Goal: Task Accomplishment & Management: Manage account settings

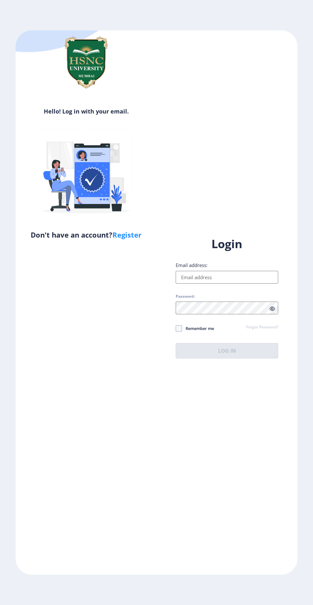
click at [235, 282] on div "Login Email address: Password: Remember me Forgot Password? Log In" at bounding box center [227, 297] width 103 height 122
click at [244, 284] on input "Email address:" at bounding box center [227, 277] width 103 height 13
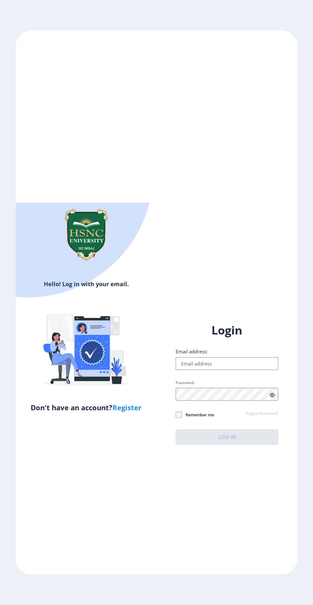
type input "[EMAIL_ADDRESS][DOMAIN_NAME]"
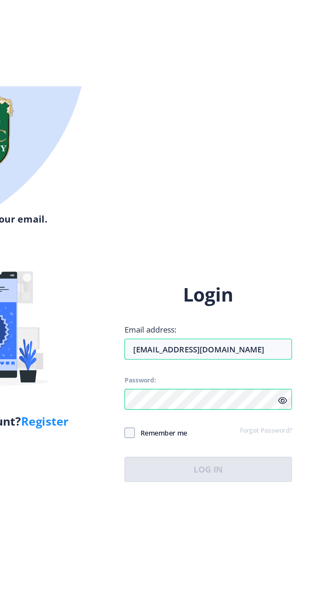
click at [273, 430] on div "Login Email address: [EMAIL_ADDRESS][DOMAIN_NAME] Password: Remember me Forgot …" at bounding box center [227, 384] width 103 height 122
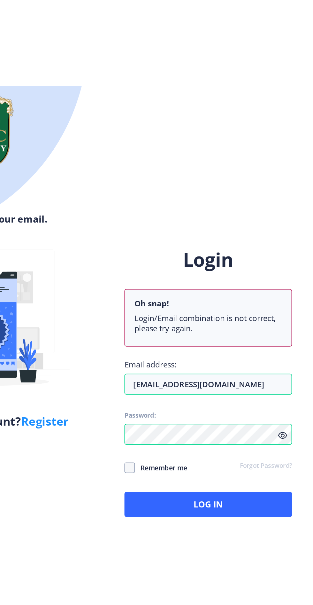
click at [270, 419] on icon at bounding box center [272, 416] width 5 height 5
click at [275, 419] on icon at bounding box center [272, 416] width 5 height 5
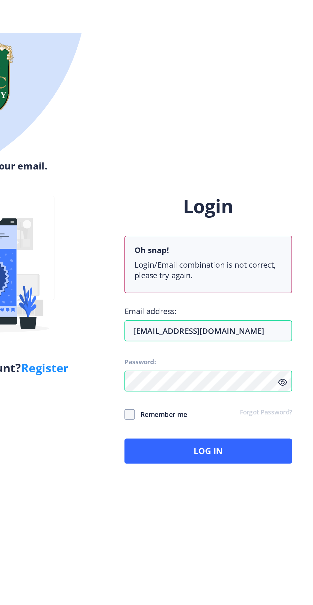
click at [271, 419] on icon at bounding box center [272, 416] width 5 height 5
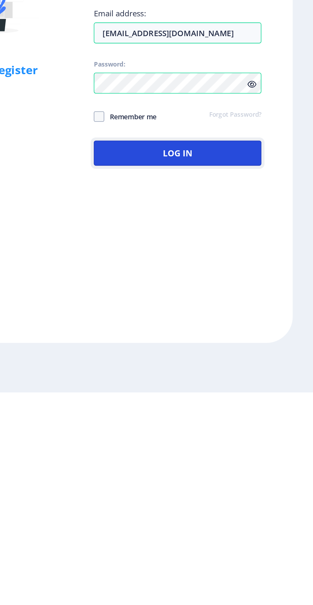
click at [245, 466] on button "Log In" at bounding box center [227, 458] width 103 height 15
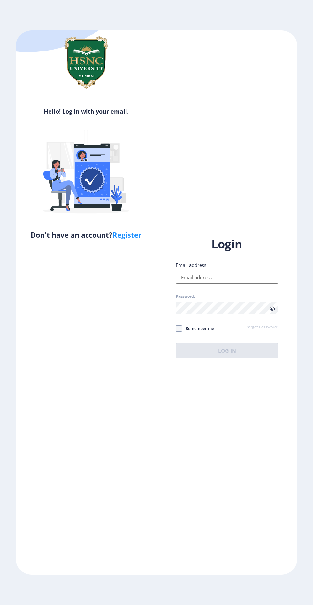
click at [230, 284] on input "Email address:" at bounding box center [227, 277] width 103 height 13
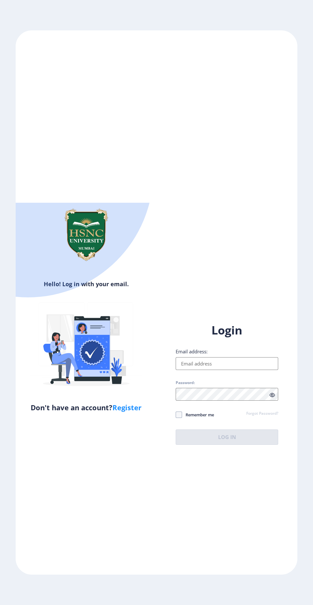
type input "[EMAIL_ADDRESS][DOMAIN_NAME]"
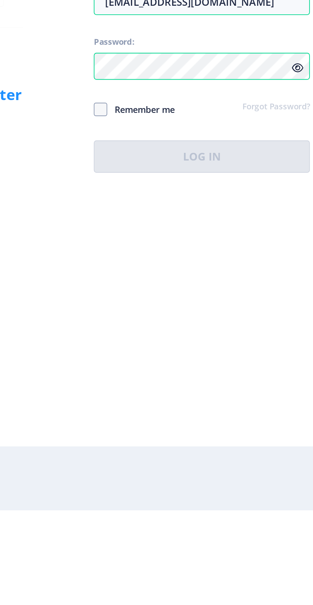
click at [270, 430] on div "Login Email address: [EMAIL_ADDRESS][DOMAIN_NAME] Password: Remember me Forgot …" at bounding box center [227, 384] width 103 height 122
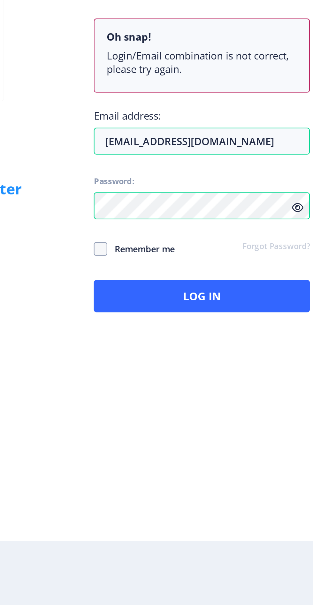
click at [272, 354] on li "Login/Email combination is not correct, please try again." at bounding box center [227, 347] width 90 height 13
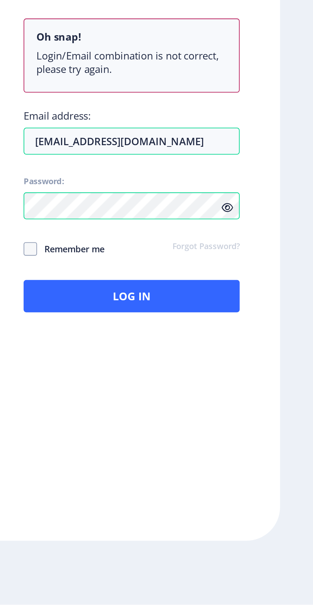
click at [273, 419] on icon at bounding box center [272, 416] width 5 height 5
click at [270, 419] on icon at bounding box center [272, 416] width 5 height 5
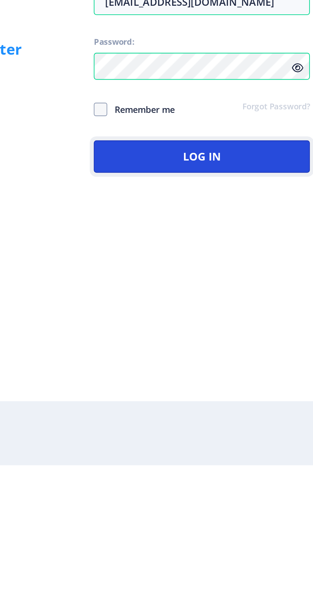
click at [238, 466] on button "Log In" at bounding box center [227, 458] width 103 height 15
